Goal: Task Accomplishment & Management: Manage account settings

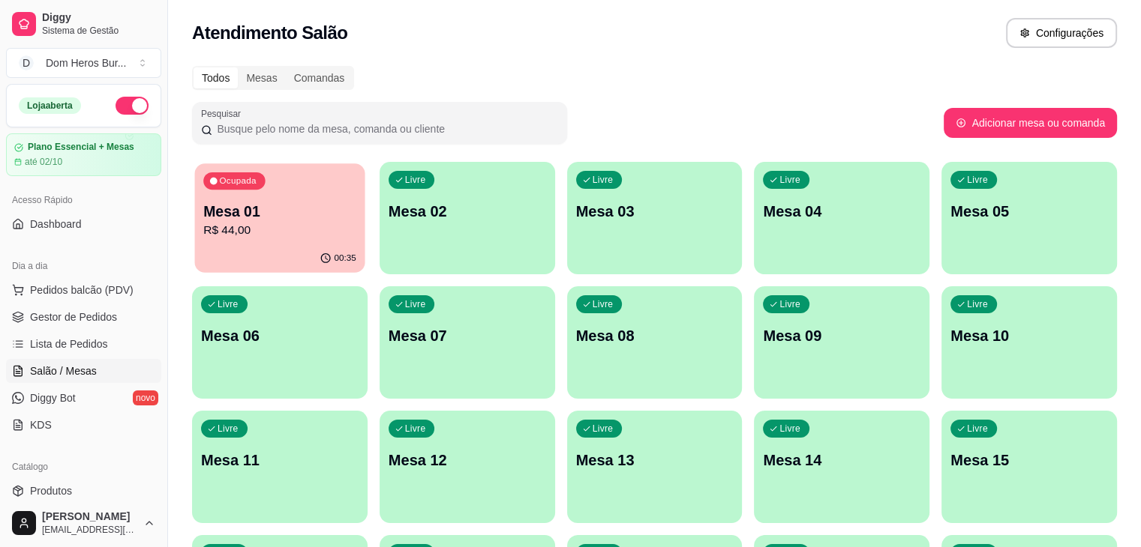
click at [274, 232] on p "R$ 44,00" at bounding box center [279, 230] width 153 height 17
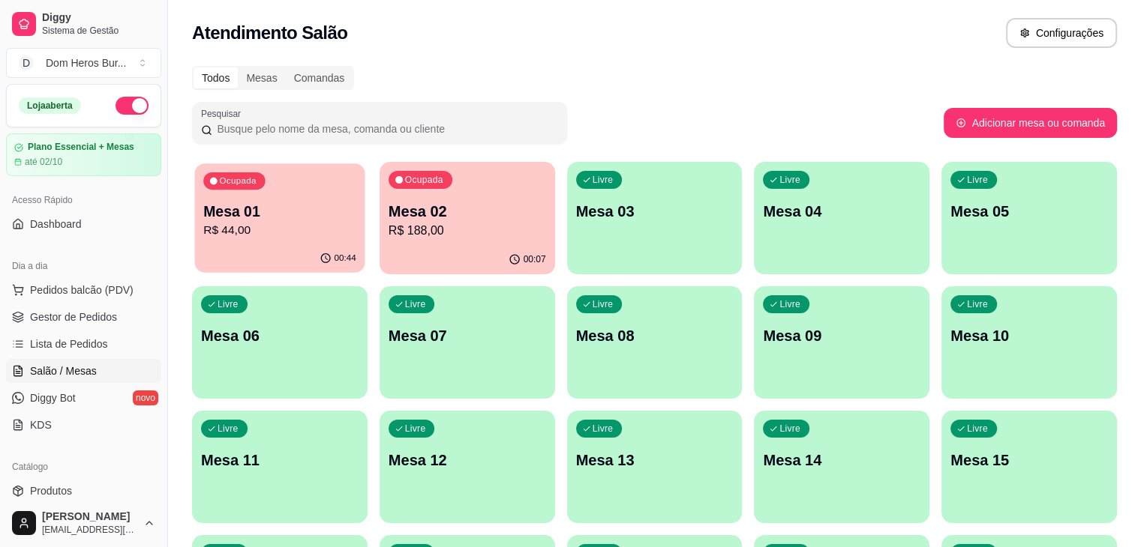
click at [238, 224] on p "R$ 44,00" at bounding box center [279, 230] width 153 height 17
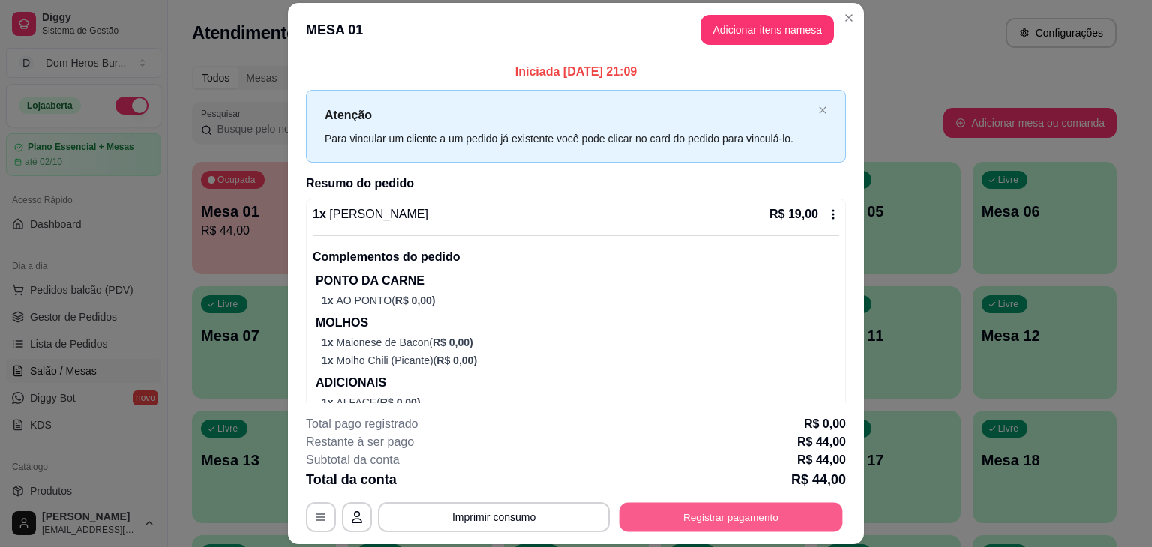
click at [675, 523] on button "Registrar pagamento" at bounding box center [730, 517] width 223 height 29
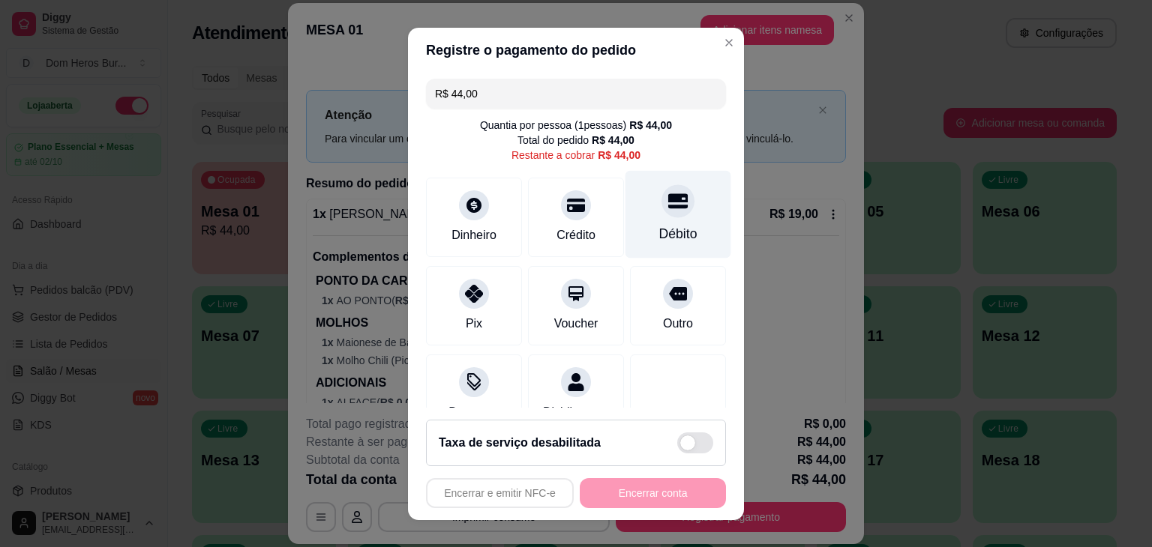
click at [673, 232] on div "Débito" at bounding box center [678, 214] width 106 height 88
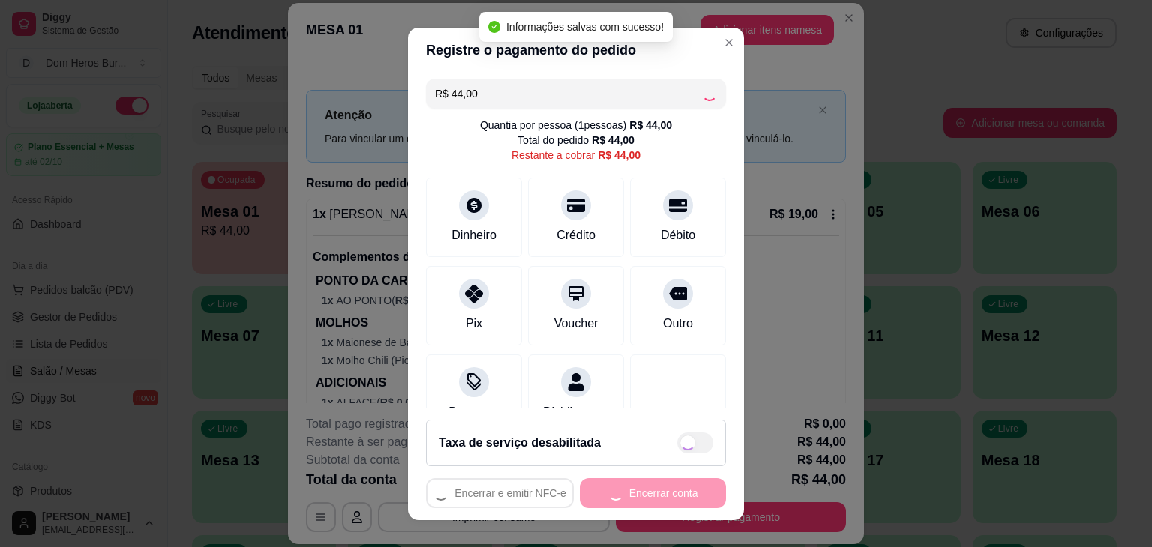
type input "R$ 0,00"
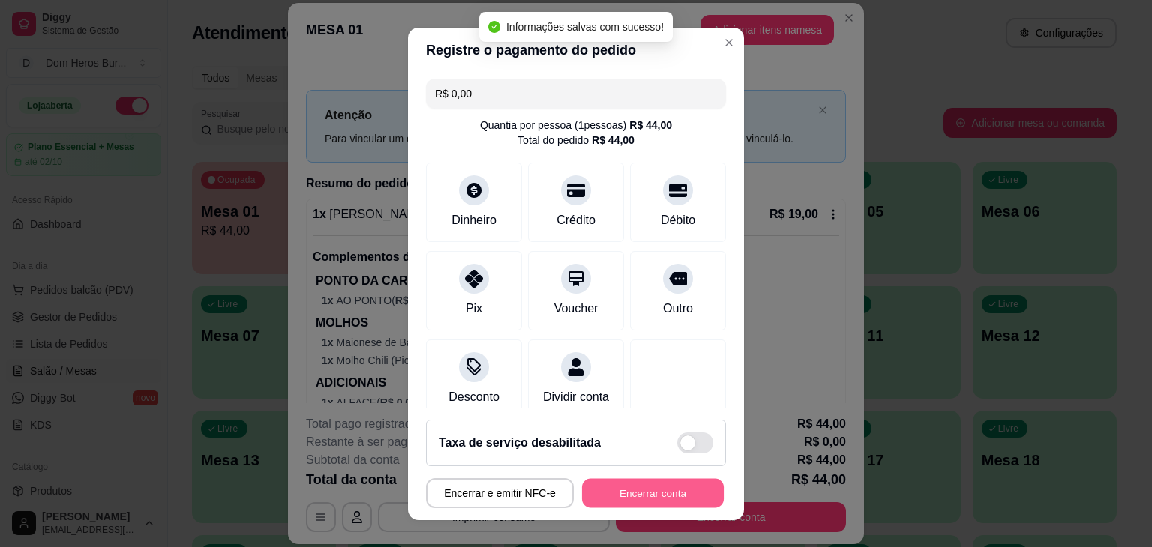
click at [674, 483] on button "Encerrar conta" at bounding box center [653, 492] width 142 height 29
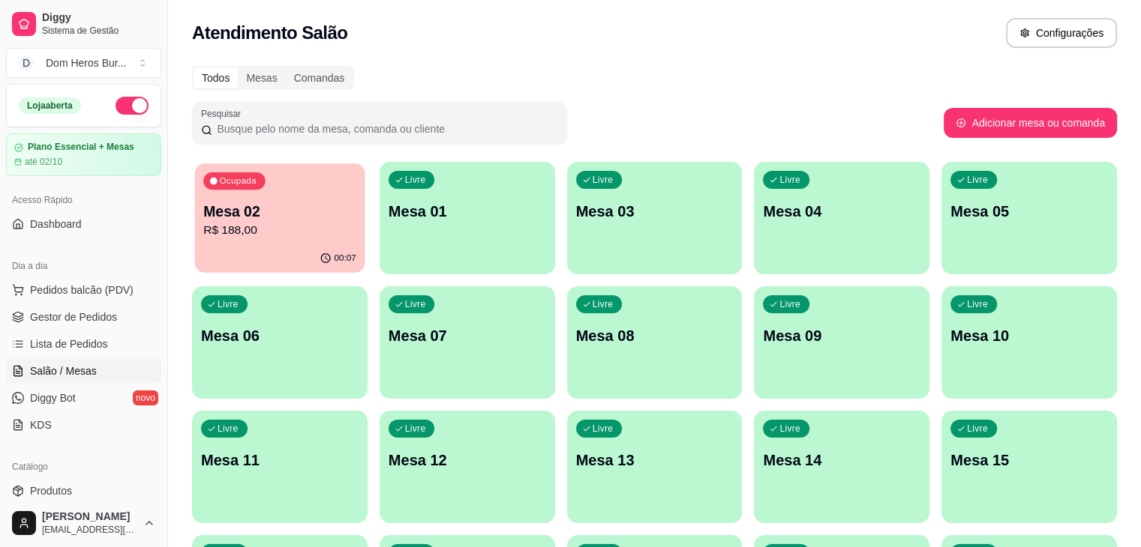
click at [284, 214] on p "Mesa 02" at bounding box center [279, 212] width 153 height 20
click at [255, 238] on p "R$ 188,00" at bounding box center [279, 230] width 153 height 17
click at [268, 197] on div "Ocupada Mesa 02 R$ 188,00" at bounding box center [280, 203] width 170 height 81
click at [101, 310] on span "Gestor de Pedidos" at bounding box center [73, 317] width 87 height 15
click at [483, 95] on div "Todos Mesas Comandas Pesquisar Adicionar mesa ou comanda Ocupada Mesa 02 R$ 188…" at bounding box center [654, 486] width 973 height 858
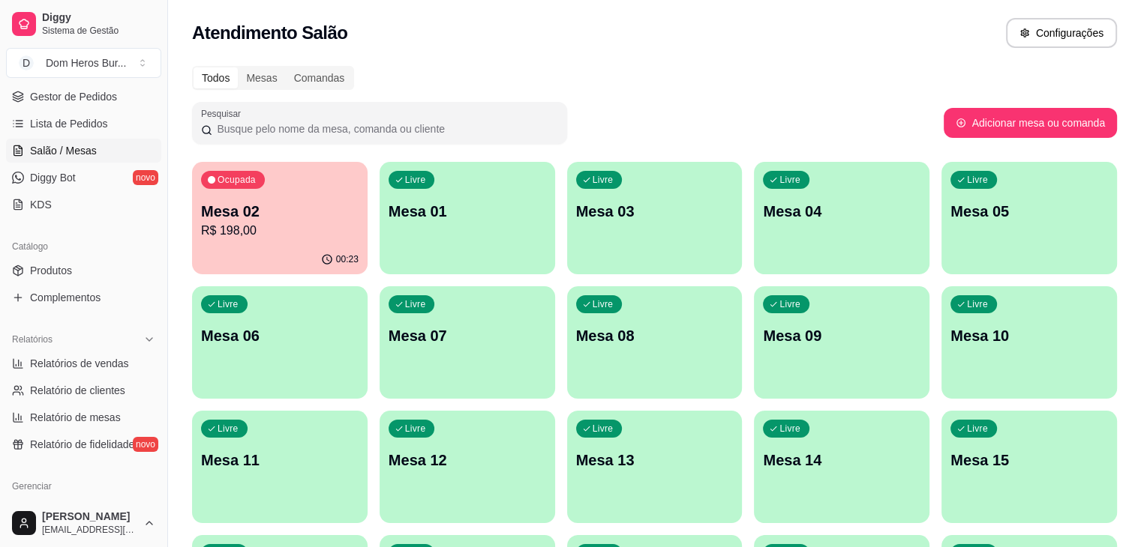
scroll to position [241, 0]
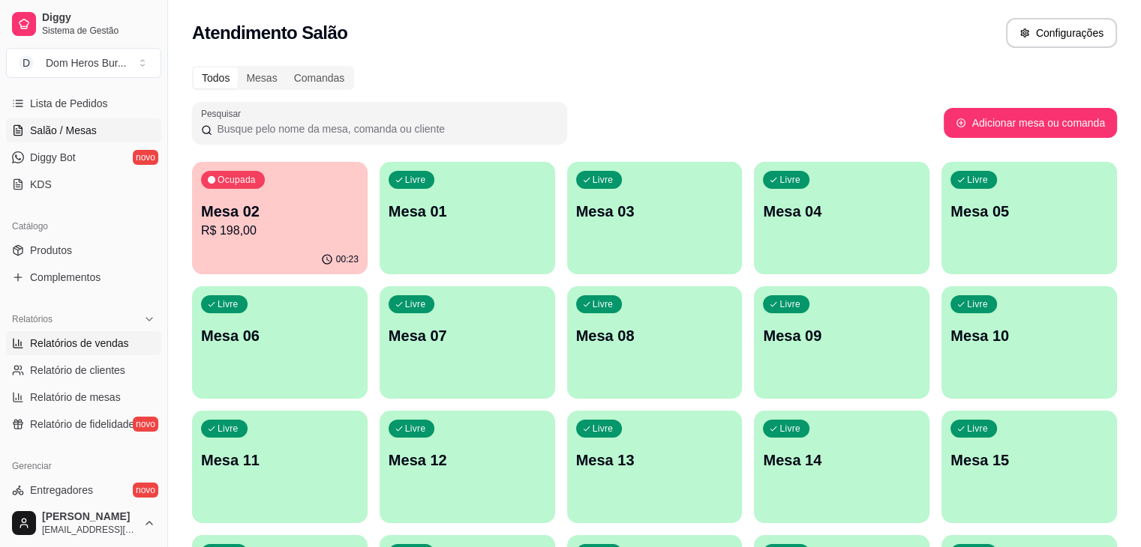
click at [112, 337] on span "Relatórios de vendas" at bounding box center [79, 343] width 99 height 15
select select "ALL"
select select "0"
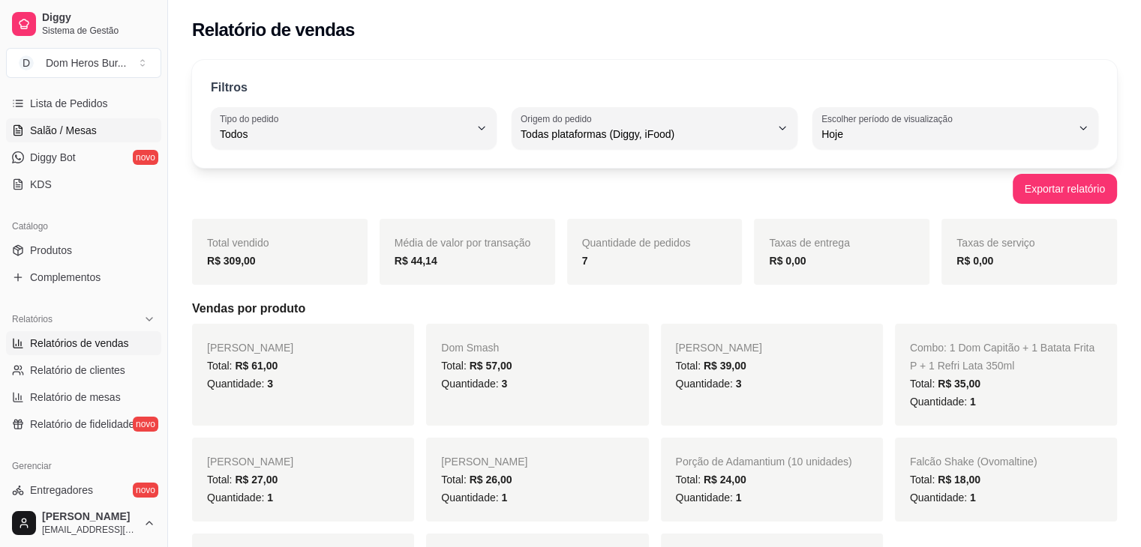
click at [85, 135] on span "Salão / Mesas" at bounding box center [63, 130] width 67 height 15
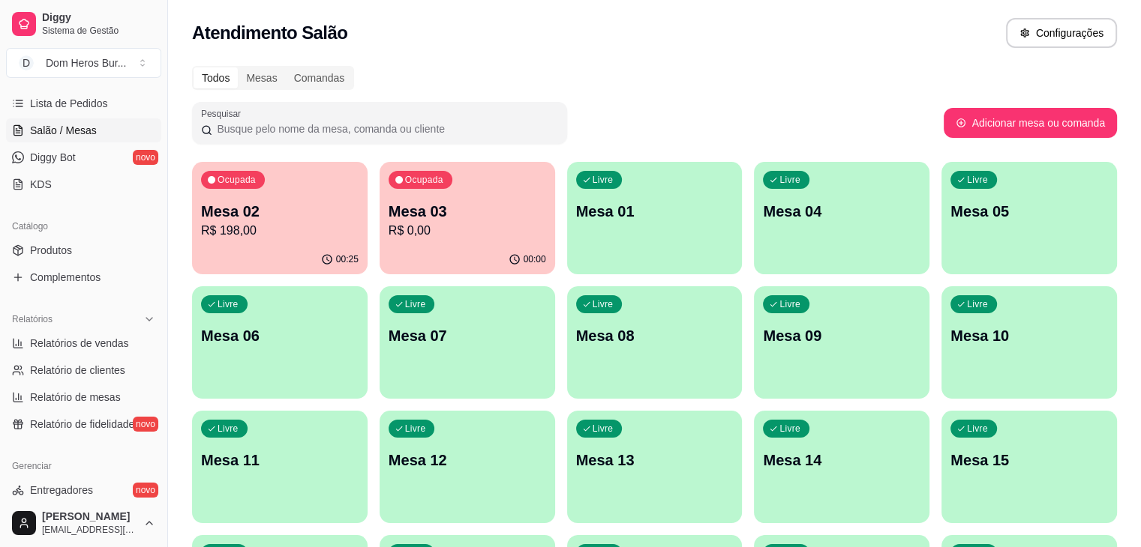
click at [742, 42] on div "Atendimento Salão Configurações" at bounding box center [654, 33] width 925 height 30
click at [264, 218] on p "Mesa 02" at bounding box center [279, 212] width 153 height 20
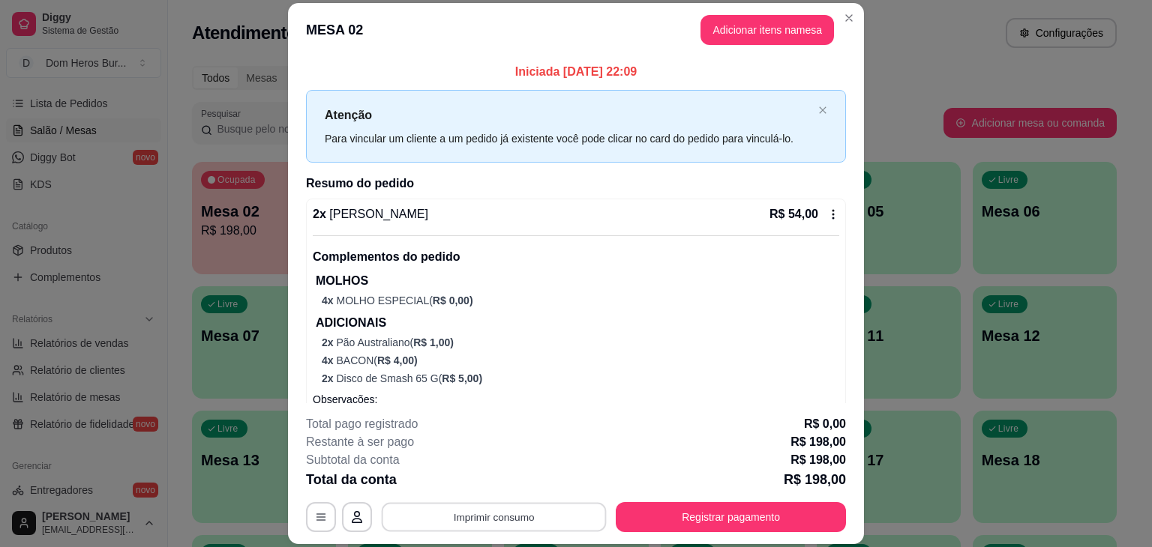
click at [534, 514] on button "Imprimir consumo" at bounding box center [494, 517] width 225 height 29
click at [491, 487] on button "IMPRESSORA" at bounding box center [492, 482] width 105 height 23
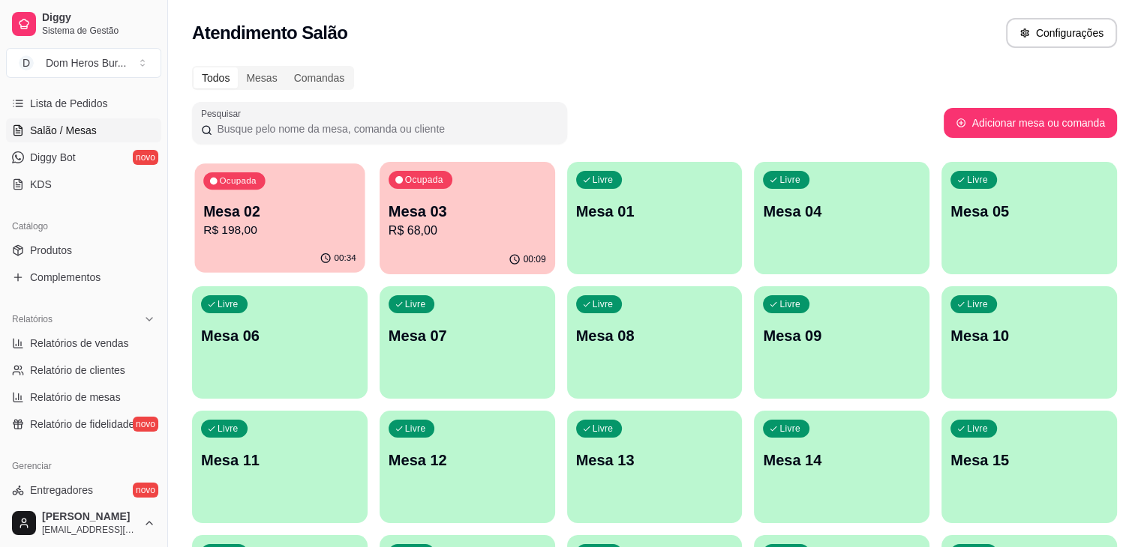
click at [259, 233] on p "R$ 198,00" at bounding box center [279, 230] width 153 height 17
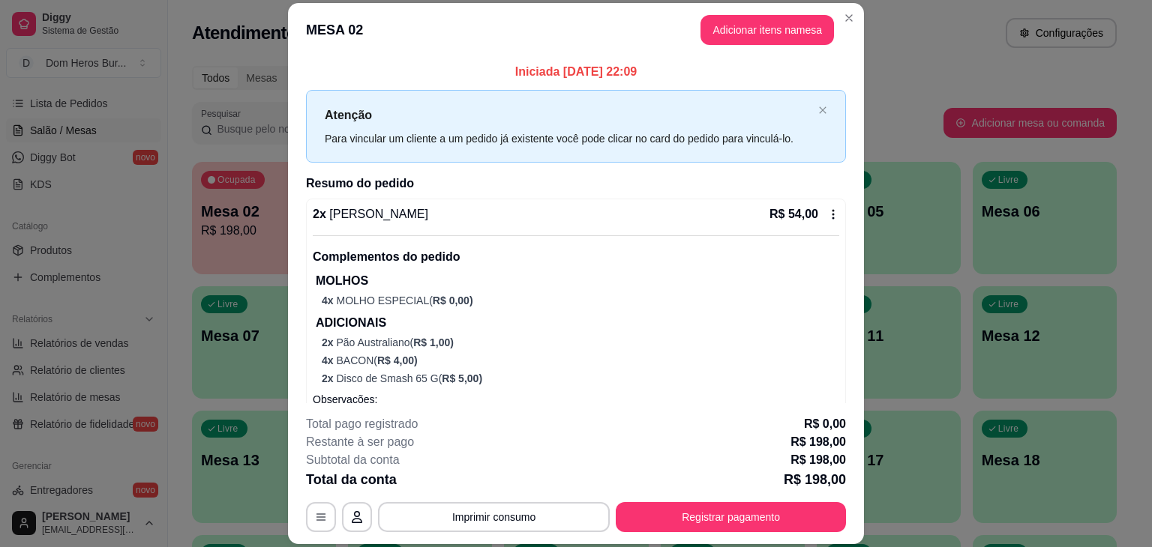
click at [444, 232] on div "2 x Baby Groot R$ 54,00 Complementos do pedido MOLHOS 4 x MOLHO ESPECIAL ( R$ 0…" at bounding box center [576, 313] width 526 height 217
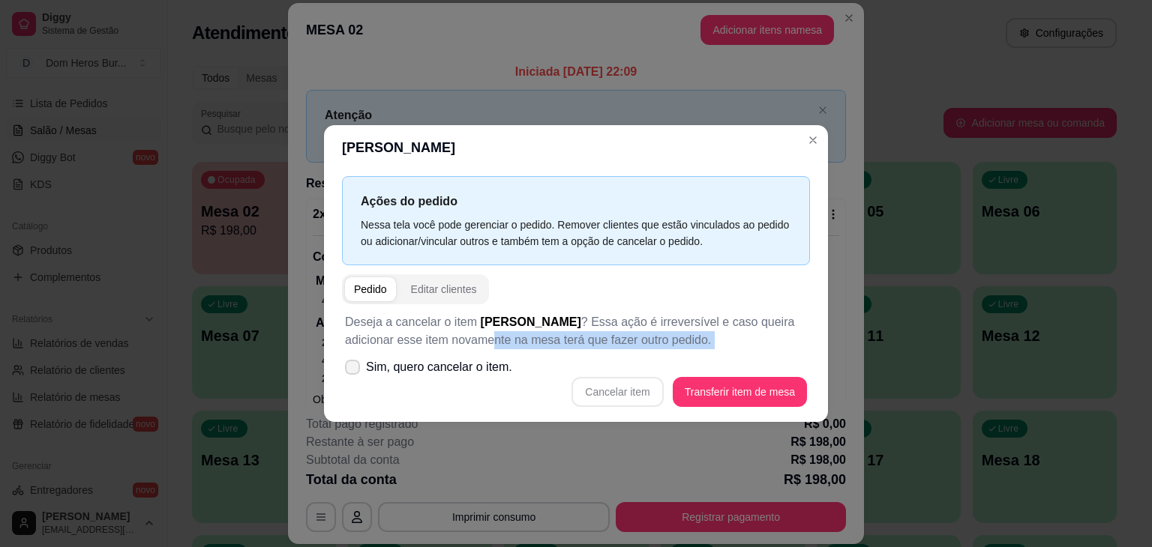
drag, startPoint x: 437, startPoint y: 340, endPoint x: 453, endPoint y: 382, distance: 44.8
click at [453, 382] on div "Deseja a cancelar o item Baby Groot ? Essa ação é irreversível e caso queira ad…" at bounding box center [576, 360] width 468 height 112
click at [453, 382] on label "Sim, quero cancelar o item." at bounding box center [428, 367] width 179 height 30
click at [477, 367] on span "Sim, quero cancelar o item." at bounding box center [439, 367] width 146 height 18
click at [354, 370] on input "Sim, quero cancelar o item." at bounding box center [349, 375] width 10 height 10
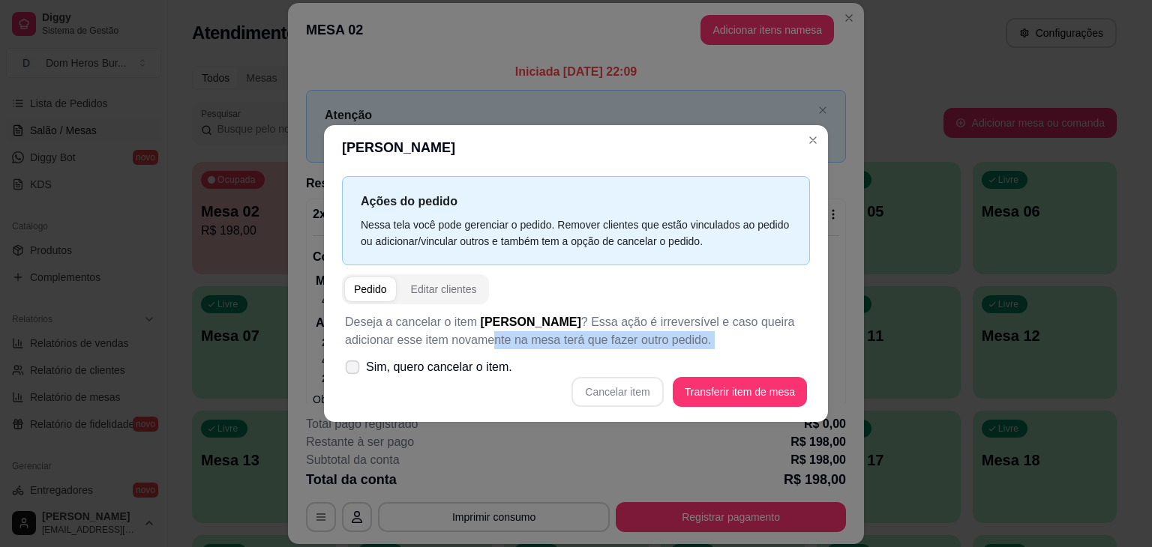
checkbox input "true"
click at [631, 399] on button "Cancelar item" at bounding box center [617, 392] width 89 height 29
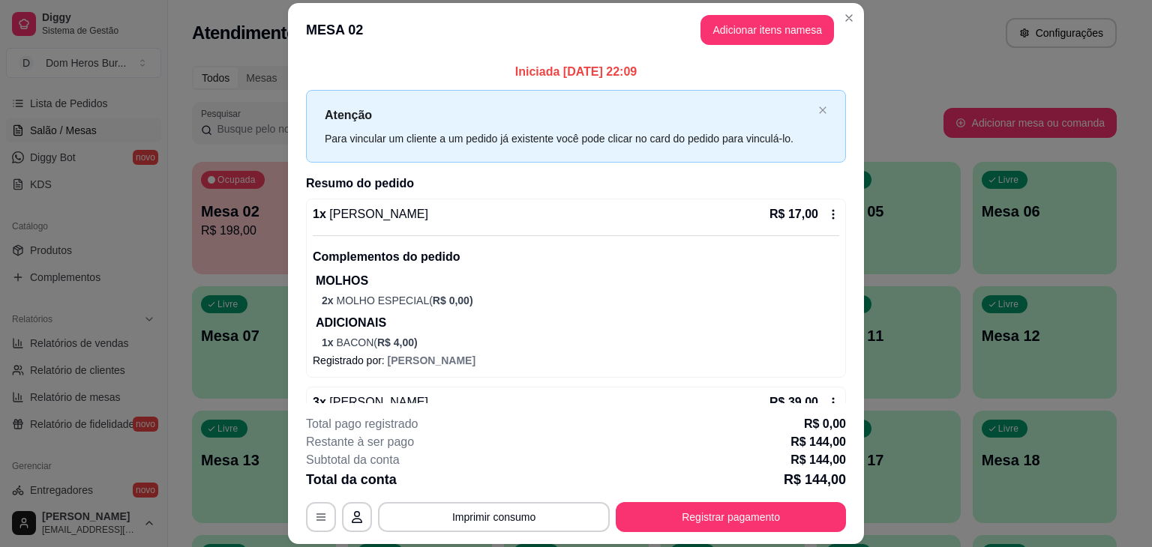
click at [453, 223] on div "1 x Baby Groot R$ 17,00" at bounding box center [576, 214] width 526 height 18
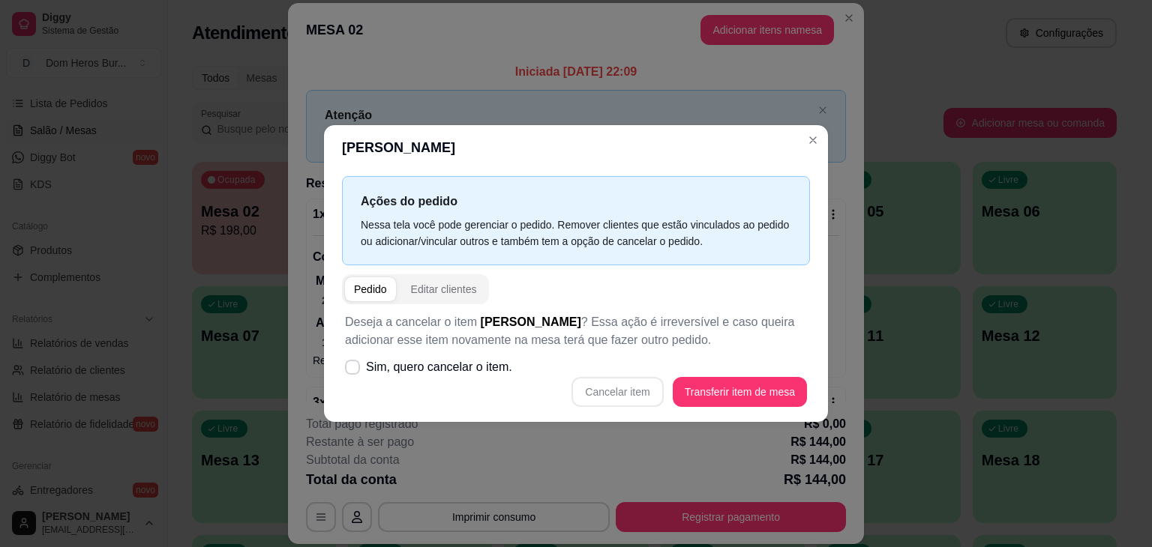
drag, startPoint x: 438, startPoint y: 392, endPoint x: 426, endPoint y: 355, distance: 38.7
click at [426, 355] on div "Deseja a cancelar o item Baby Groot ? Essa ação é irreversível e caso queira ad…" at bounding box center [576, 360] width 468 height 112
click at [426, 355] on label "Sim, quero cancelar o item." at bounding box center [428, 367] width 179 height 30
click at [354, 370] on input "Sim, quero cancelar o item." at bounding box center [349, 375] width 10 height 10
checkbox input "true"
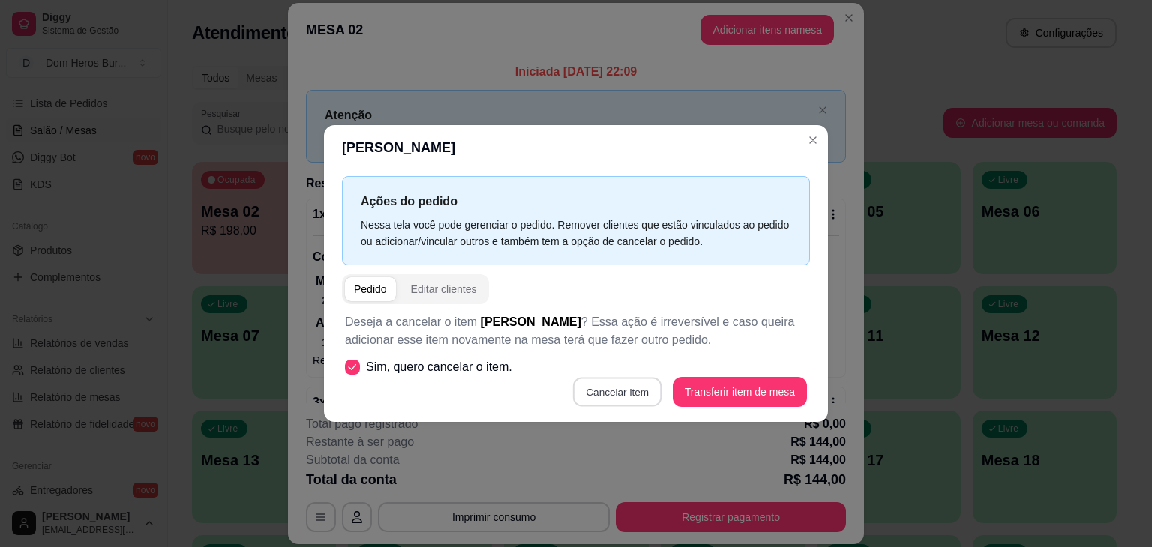
click at [618, 404] on button "Cancelar item" at bounding box center [617, 392] width 89 height 29
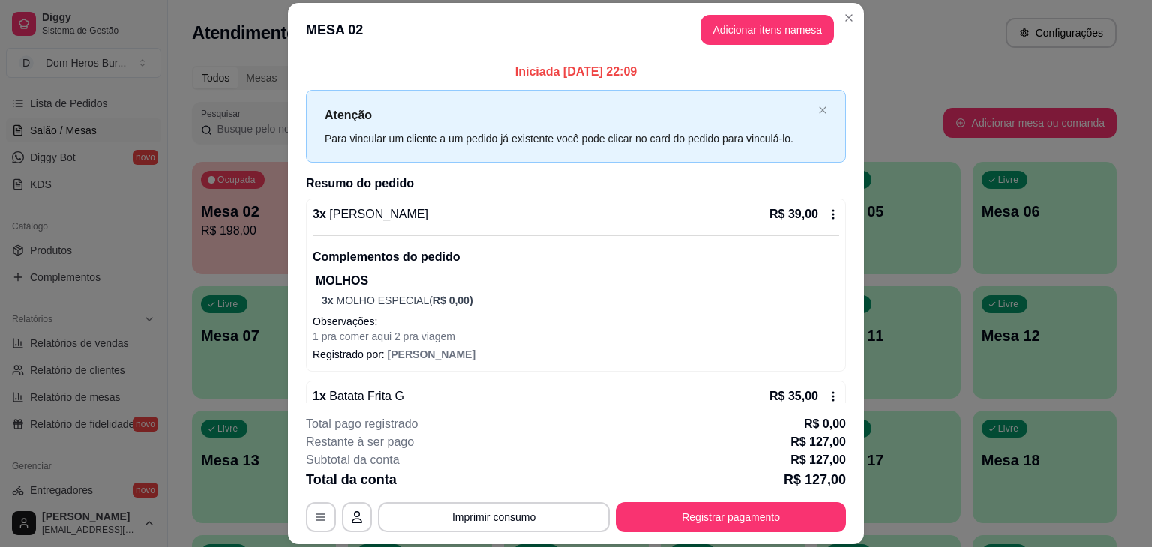
click at [463, 210] on div "3 x Baby Groot R$ 39,00" at bounding box center [576, 214] width 526 height 18
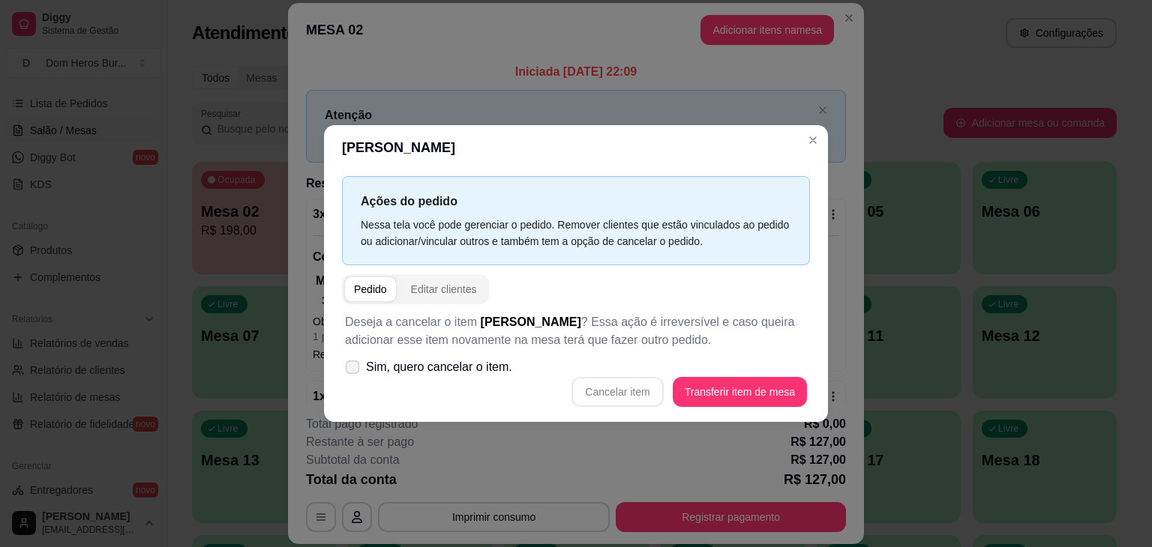
click at [466, 378] on label "Sim, quero cancelar o item." at bounding box center [428, 367] width 179 height 30
click at [354, 378] on input "Sim, quero cancelar o item." at bounding box center [349, 375] width 10 height 10
checkbox input "true"
click at [599, 398] on button "Cancelar item" at bounding box center [617, 392] width 89 height 29
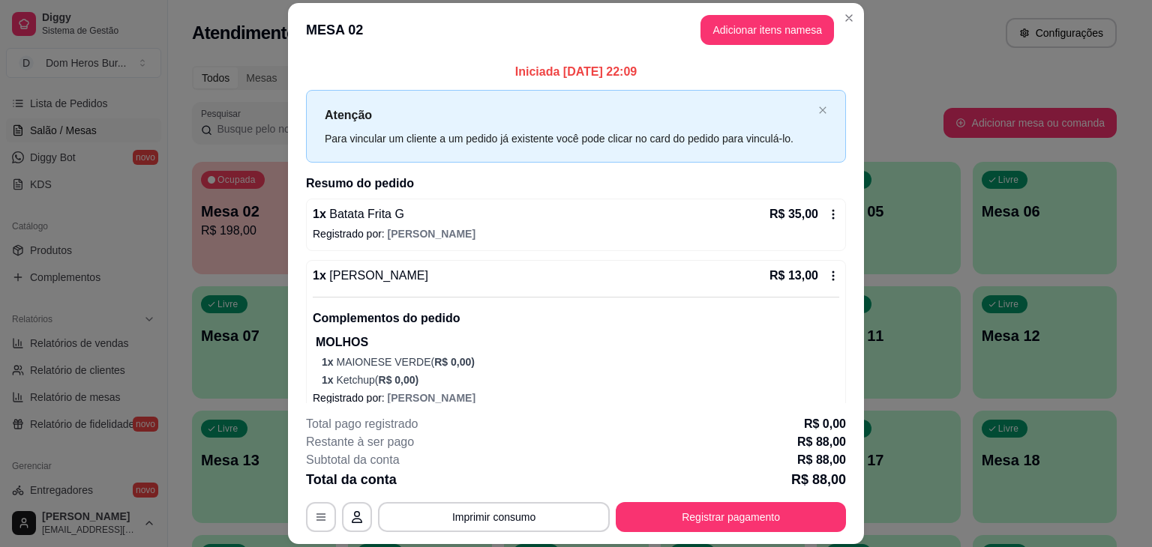
click at [492, 220] on div "1 x Batata Frita G R$ 35,00" at bounding box center [576, 214] width 526 height 18
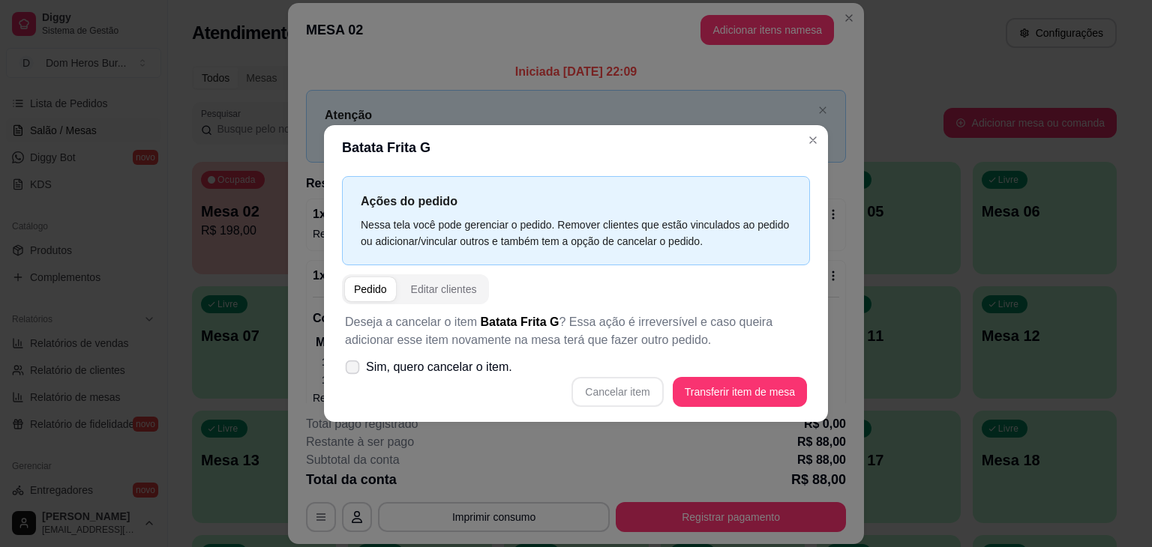
click at [452, 366] on span "Sim, quero cancelar o item." at bounding box center [439, 367] width 146 height 18
click at [354, 370] on input "Sim, quero cancelar o item." at bounding box center [349, 375] width 10 height 10
checkbox input "true"
click at [635, 395] on button "Cancelar item" at bounding box center [617, 392] width 89 height 29
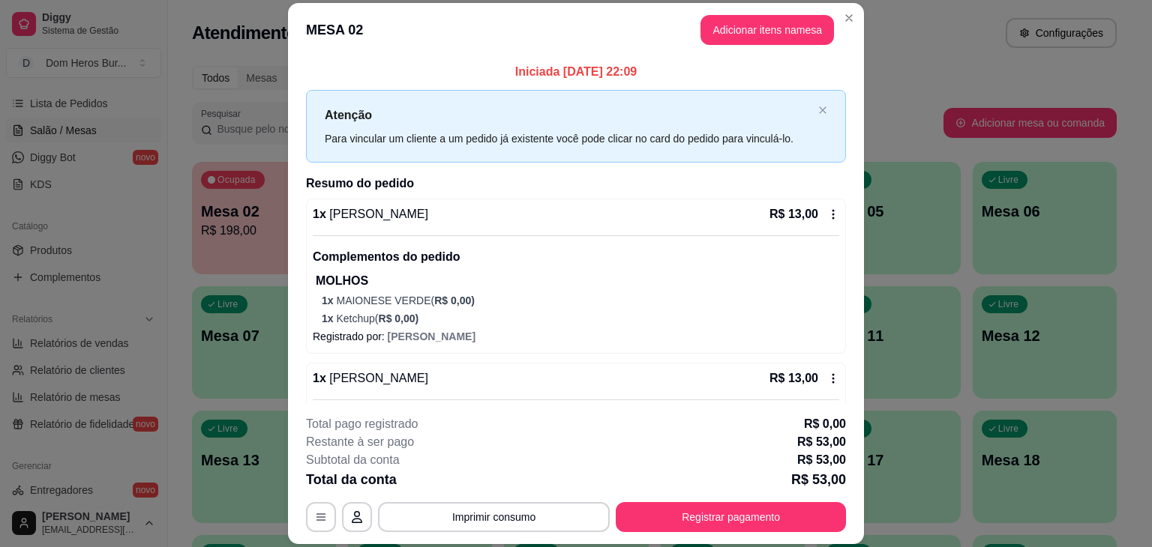
click at [436, 229] on div "1 x Baby Groot R$ 13,00 Complementos do pedido MOLHOS 1 x MAIONESE VERDE ( R$ 0…" at bounding box center [576, 265] width 526 height 121
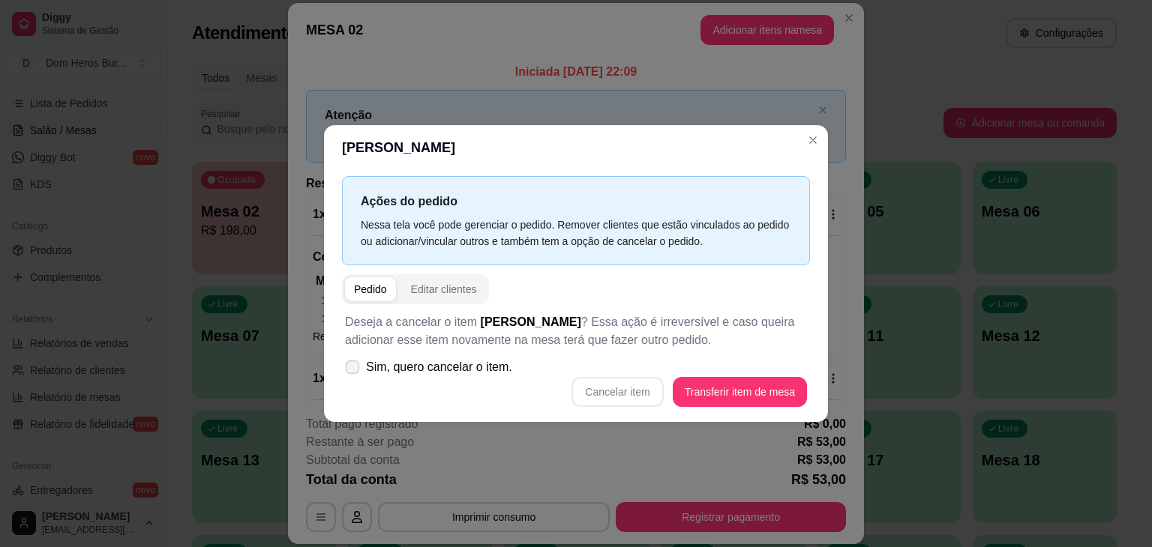
click at [435, 358] on span "Sim, quero cancelar o item." at bounding box center [439, 367] width 146 height 18
click at [354, 370] on input "Sim, quero cancelar o item." at bounding box center [349, 375] width 10 height 10
checkbox input "true"
drag, startPoint x: 600, startPoint y: 370, endPoint x: 607, endPoint y: 385, distance: 16.8
click at [607, 385] on div "Deseja a cancelar o item Baby Groot ? Essa ação é irreversível e caso queira ad…" at bounding box center [576, 360] width 468 height 112
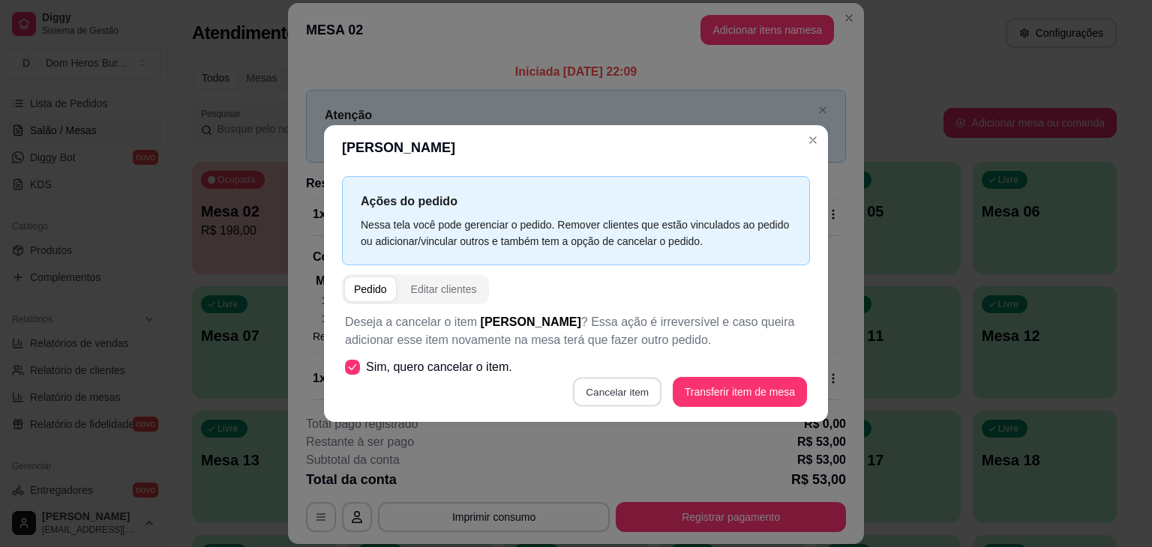
click at [607, 385] on button "Cancelar item" at bounding box center [617, 392] width 89 height 29
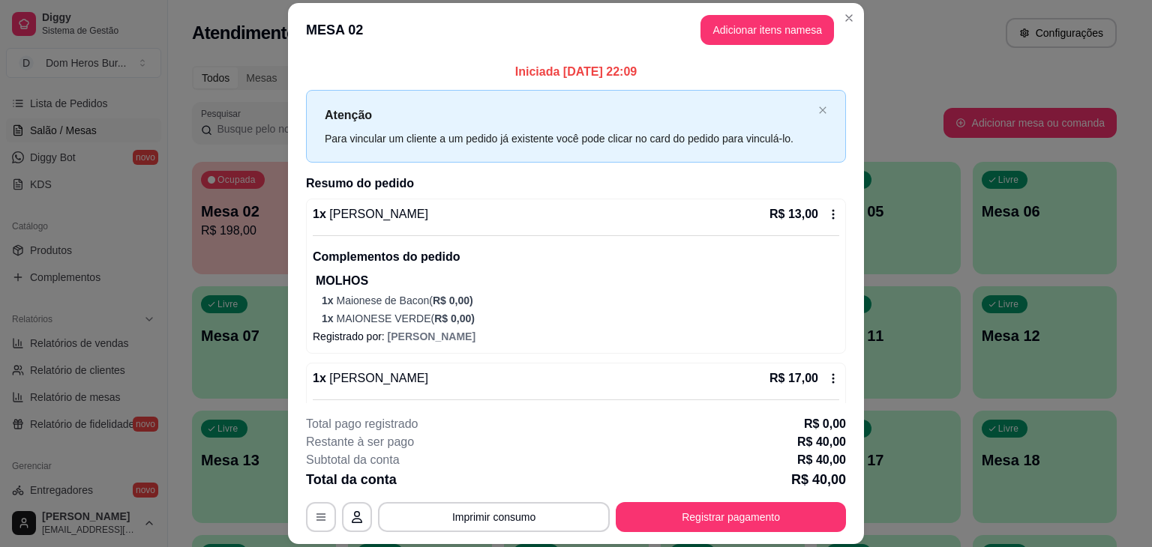
click at [436, 208] on div "1 x Baby Groot R$ 13,00" at bounding box center [576, 214] width 526 height 18
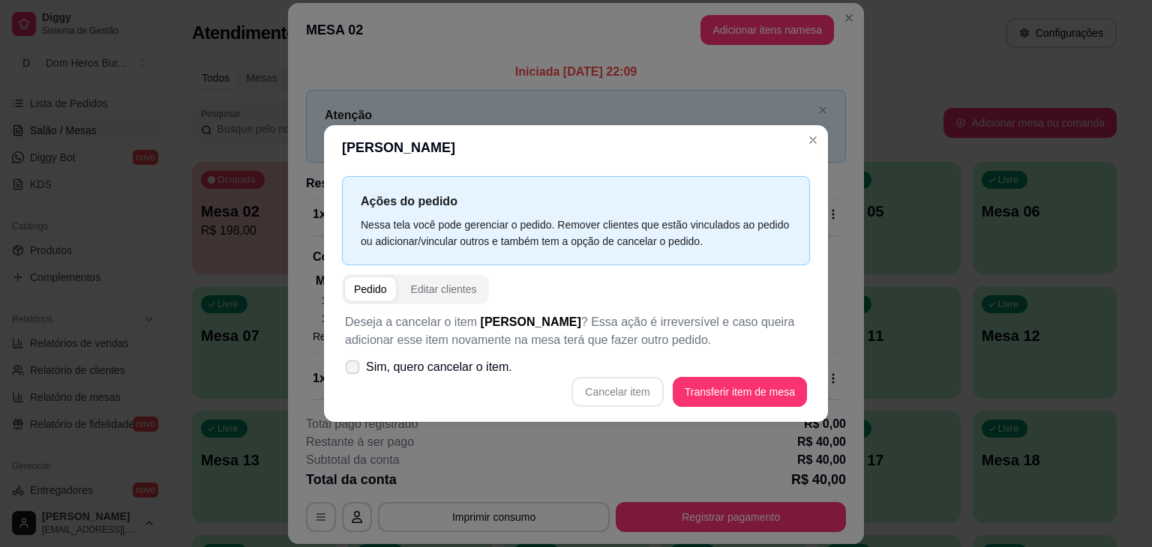
click at [450, 357] on label "Sim, quero cancelar o item." at bounding box center [428, 367] width 179 height 30
click at [354, 370] on input "Sim, quero cancelar o item." at bounding box center [349, 375] width 10 height 10
checkbox input "true"
click at [619, 392] on button "Cancelar item" at bounding box center [617, 392] width 89 height 29
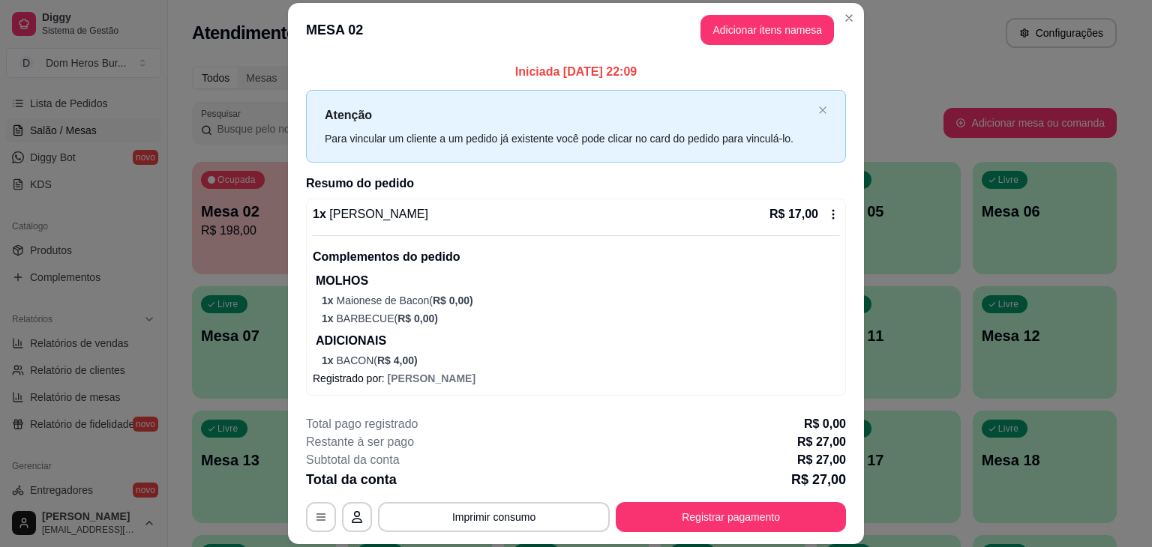
click at [523, 214] on div "1 x Baby Groot R$ 17,00" at bounding box center [576, 214] width 526 height 18
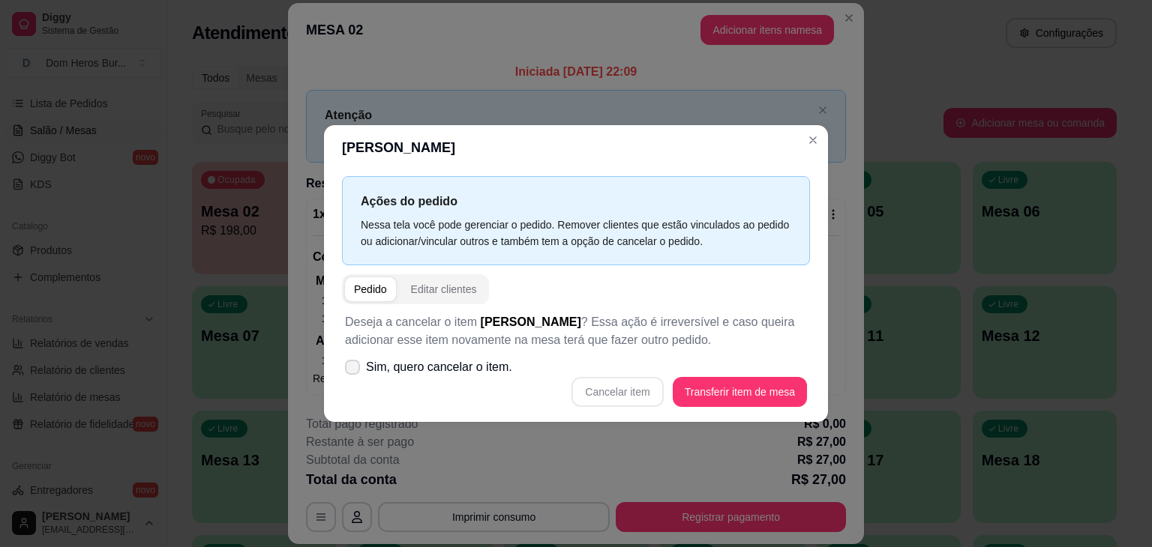
click at [492, 367] on span "Sim, quero cancelar o item." at bounding box center [439, 367] width 146 height 18
click at [354, 370] on input "Sim, quero cancelar o item." at bounding box center [349, 375] width 10 height 10
checkbox input "true"
click at [592, 382] on button "Cancelar item" at bounding box center [617, 392] width 89 height 29
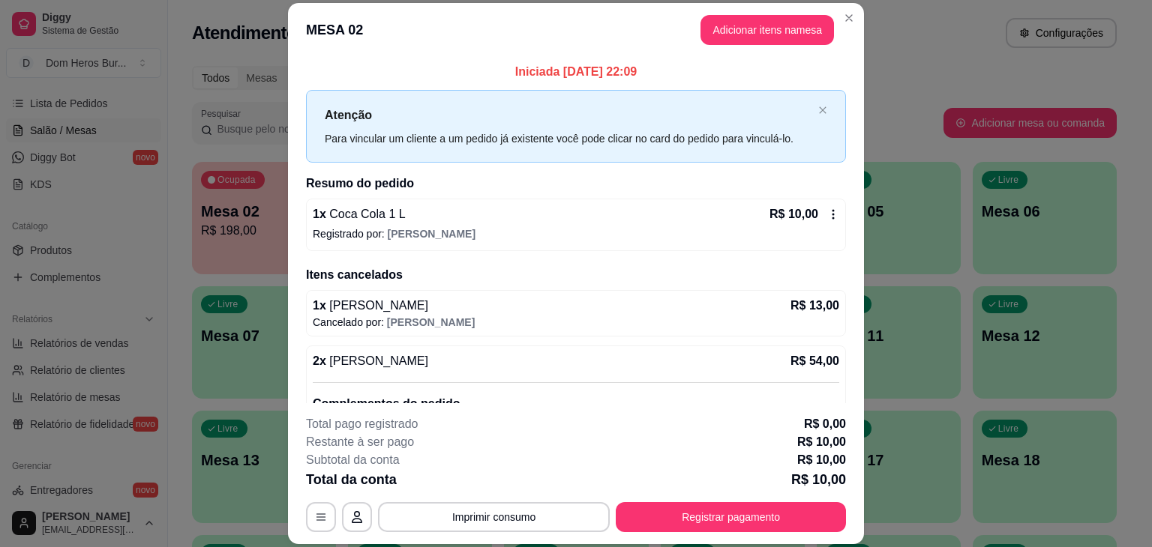
click at [422, 207] on div "1 x Coca Cola 1 L R$ 10,00" at bounding box center [576, 214] width 526 height 18
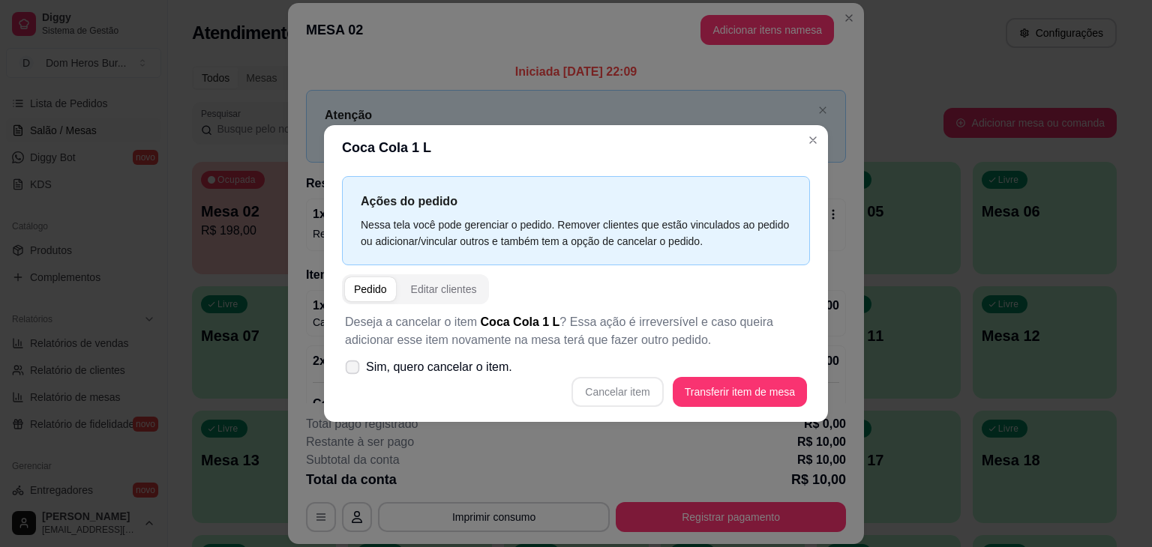
click at [454, 382] on label "Sim, quero cancelar o item." at bounding box center [428, 367] width 179 height 30
click at [354, 380] on input "Sim, quero cancelar o item." at bounding box center [349, 375] width 10 height 10
checkbox input "true"
click at [612, 405] on button "Cancelar item" at bounding box center [617, 392] width 89 height 29
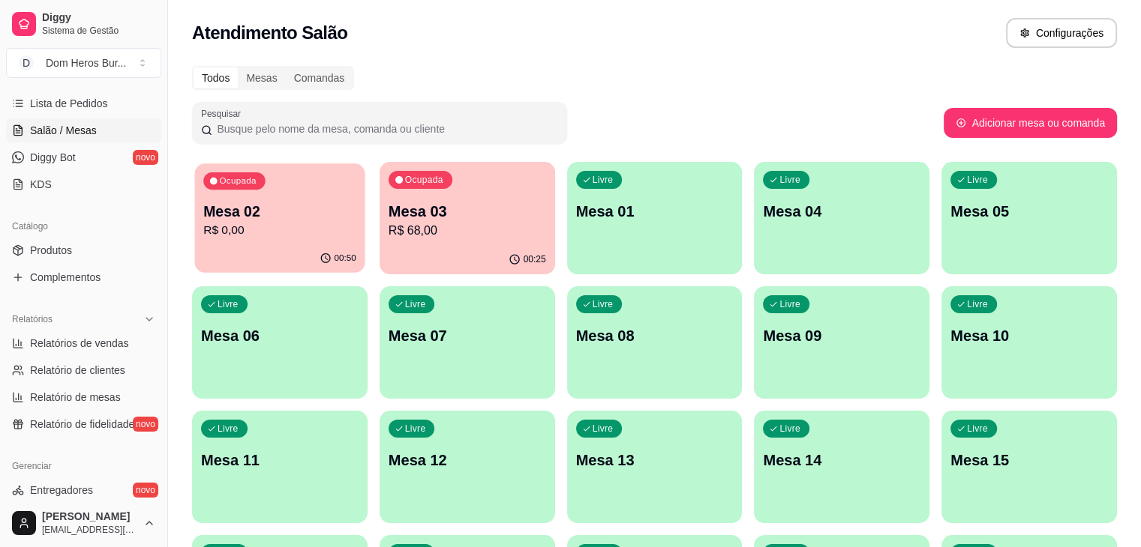
click at [315, 214] on p "Mesa 02" at bounding box center [279, 212] width 153 height 20
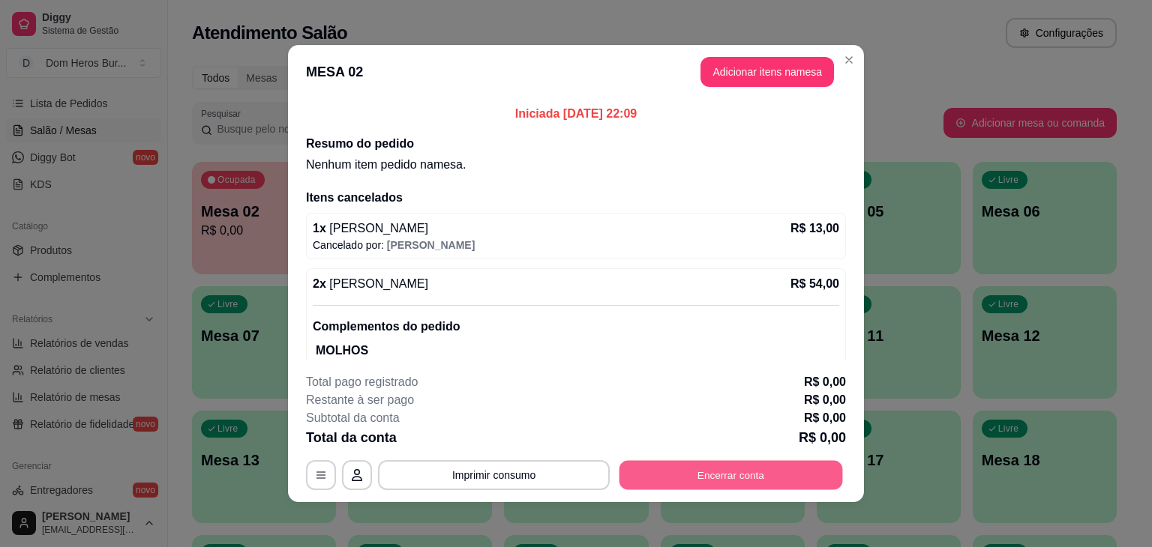
click at [759, 475] on button "Encerrar conta" at bounding box center [730, 475] width 223 height 29
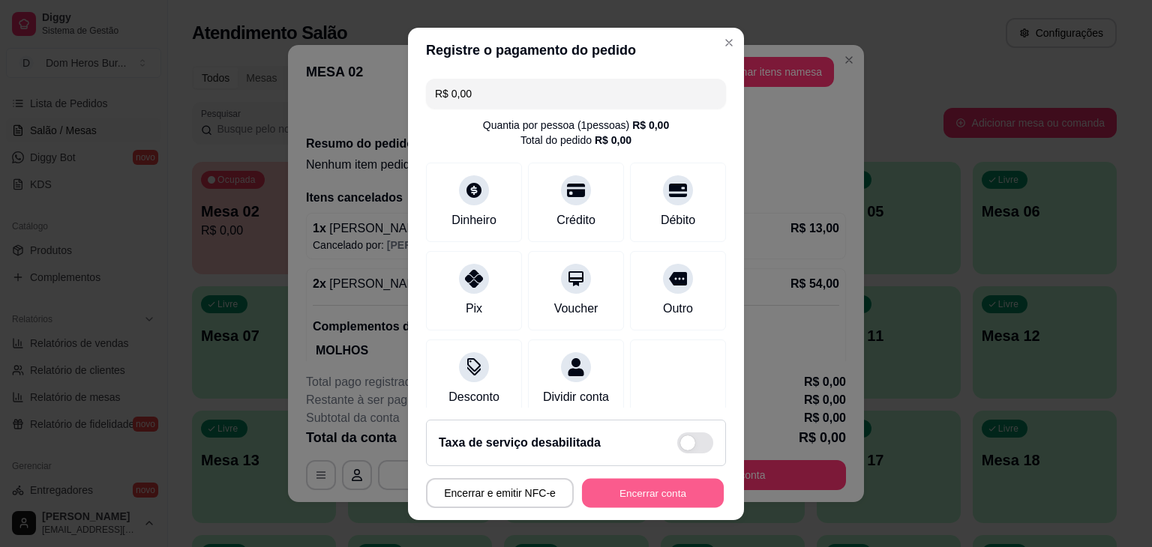
click at [667, 493] on button "Encerrar conta" at bounding box center [653, 492] width 142 height 29
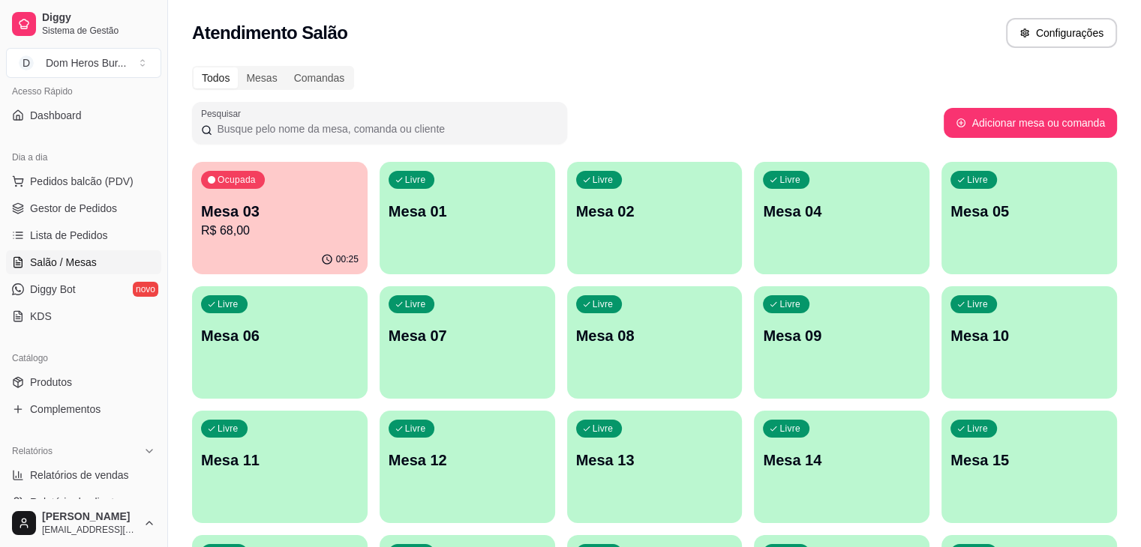
scroll to position [103, 0]
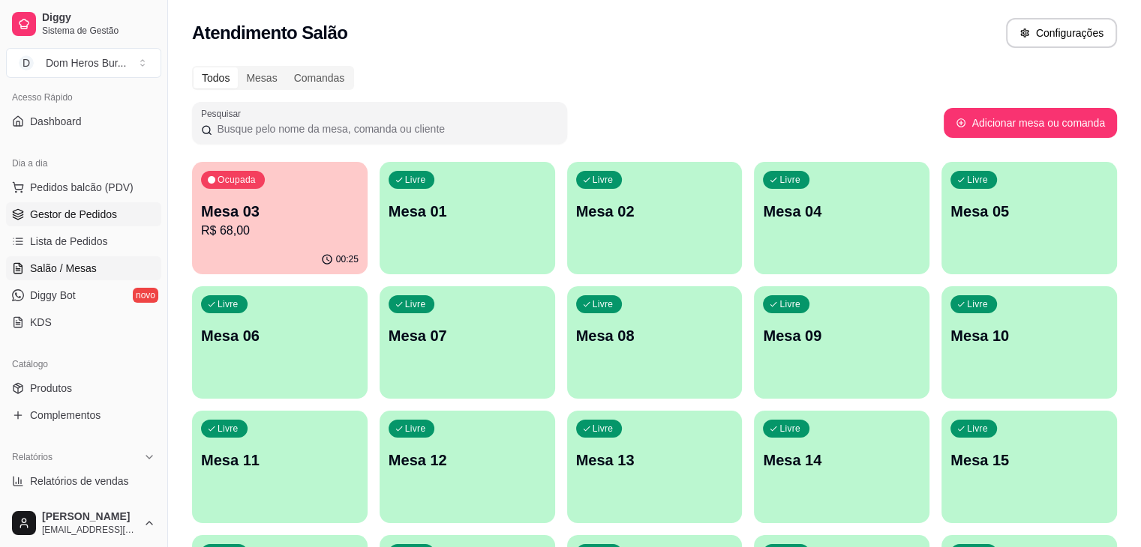
click at [117, 217] on link "Gestor de Pedidos" at bounding box center [83, 214] width 155 height 24
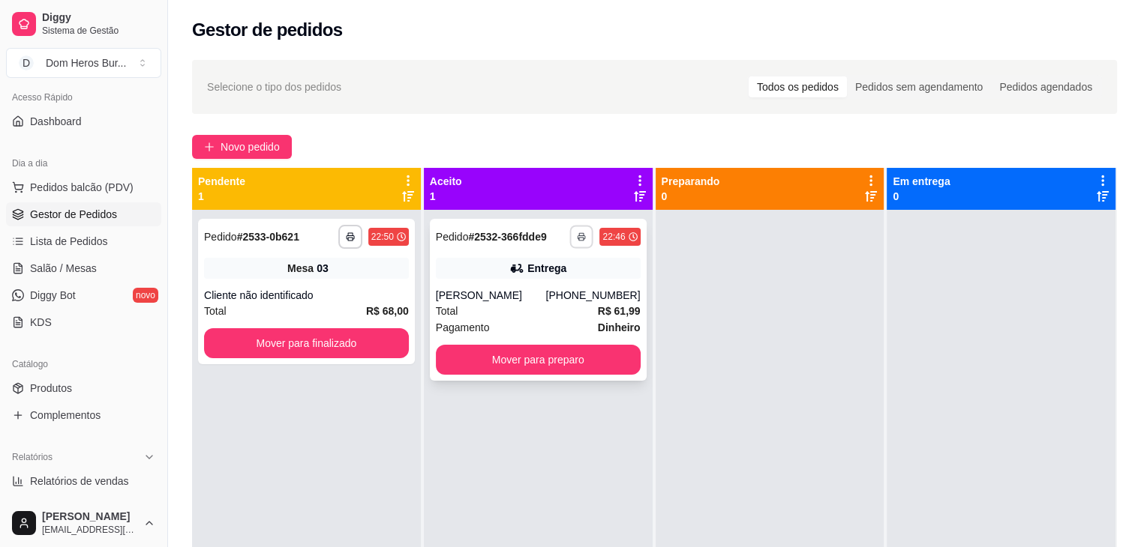
click at [570, 237] on button "button" at bounding box center [581, 236] width 23 height 23
click at [571, 282] on button "IMPRESSORA" at bounding box center [536, 288] width 105 height 23
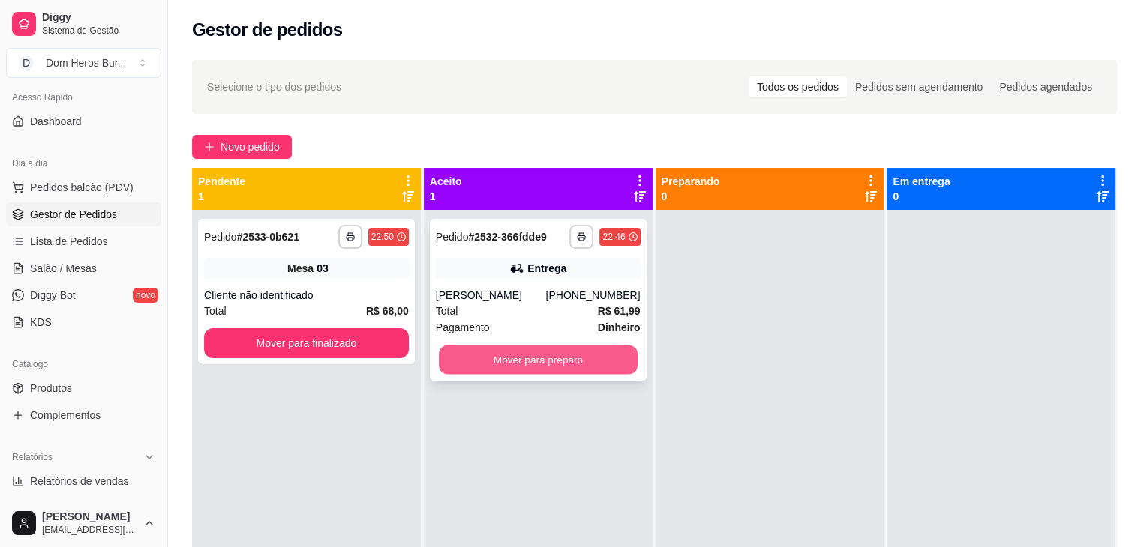
click at [588, 358] on button "Mover para preparo" at bounding box center [538, 360] width 199 height 29
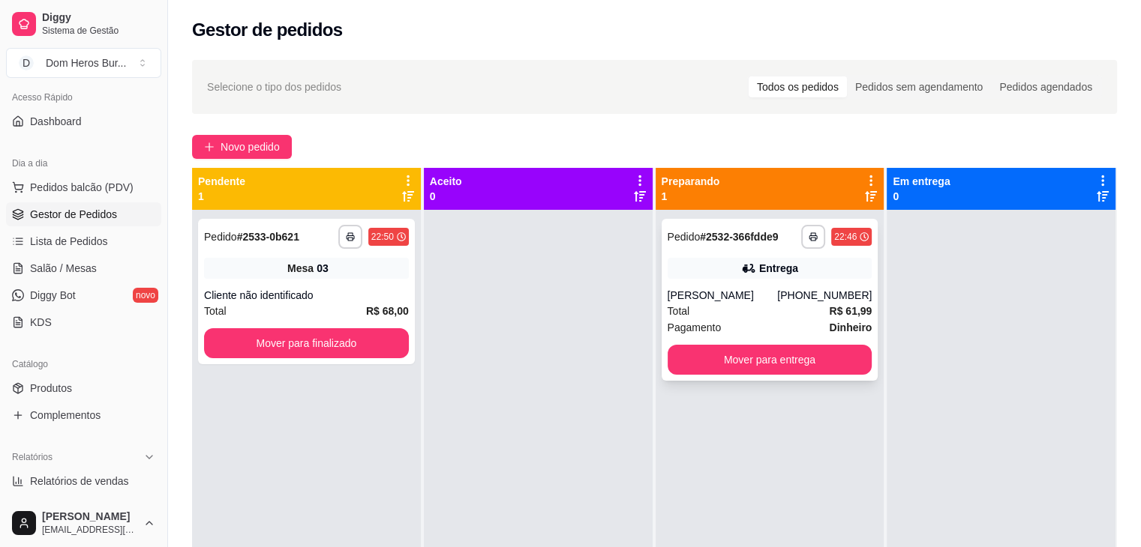
click at [732, 271] on div "Entrega" at bounding box center [769, 268] width 205 height 21
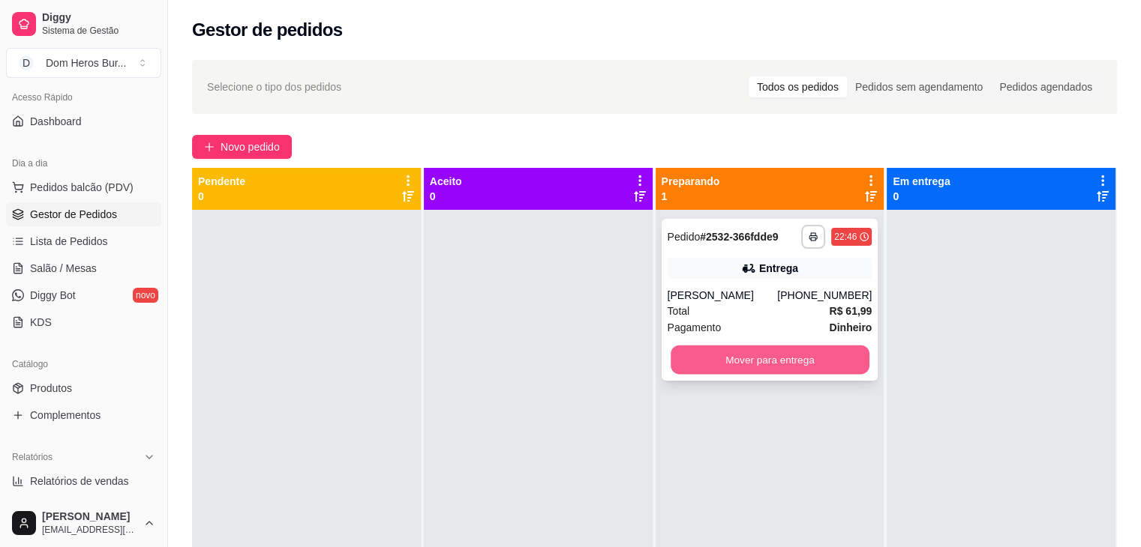
click at [754, 352] on button "Mover para entrega" at bounding box center [769, 360] width 199 height 29
